Goal: Find specific page/section: Find specific page/section

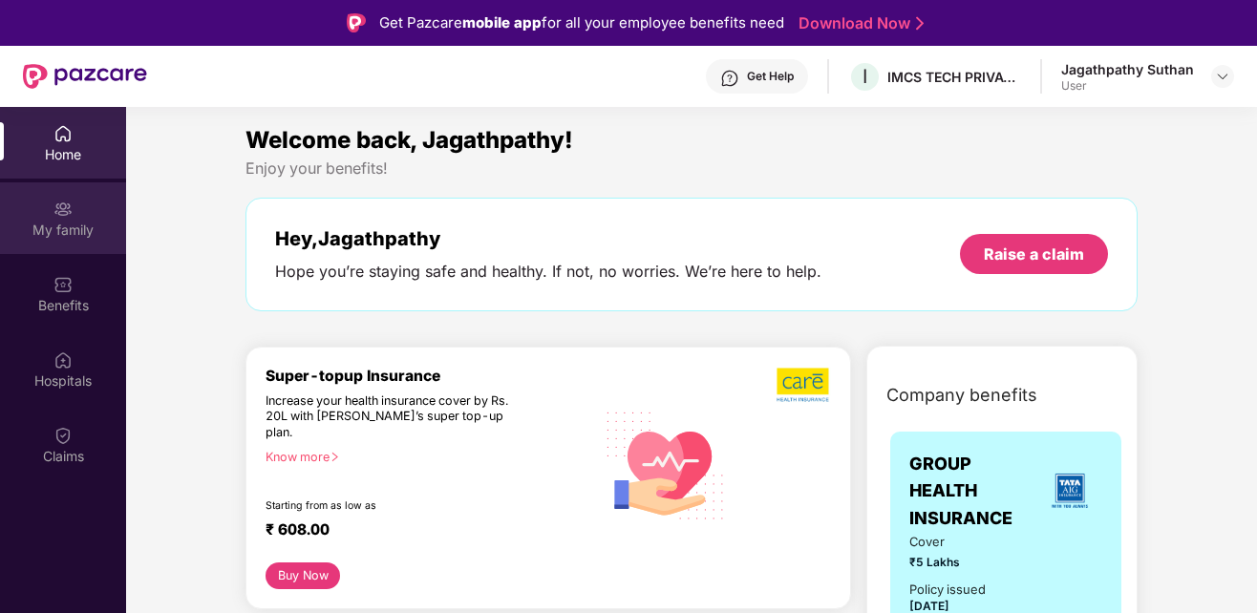
click at [90, 215] on div "My family" at bounding box center [63, 218] width 126 height 72
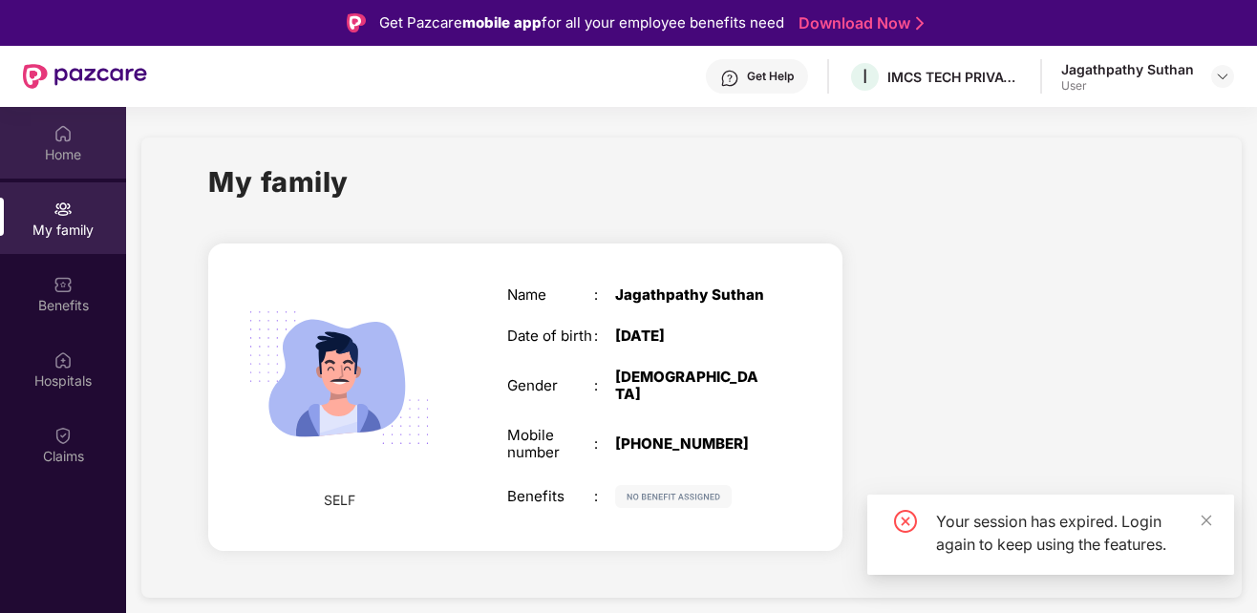
click at [62, 147] on div "Home" at bounding box center [63, 154] width 126 height 19
